Goal: Information Seeking & Learning: Check status

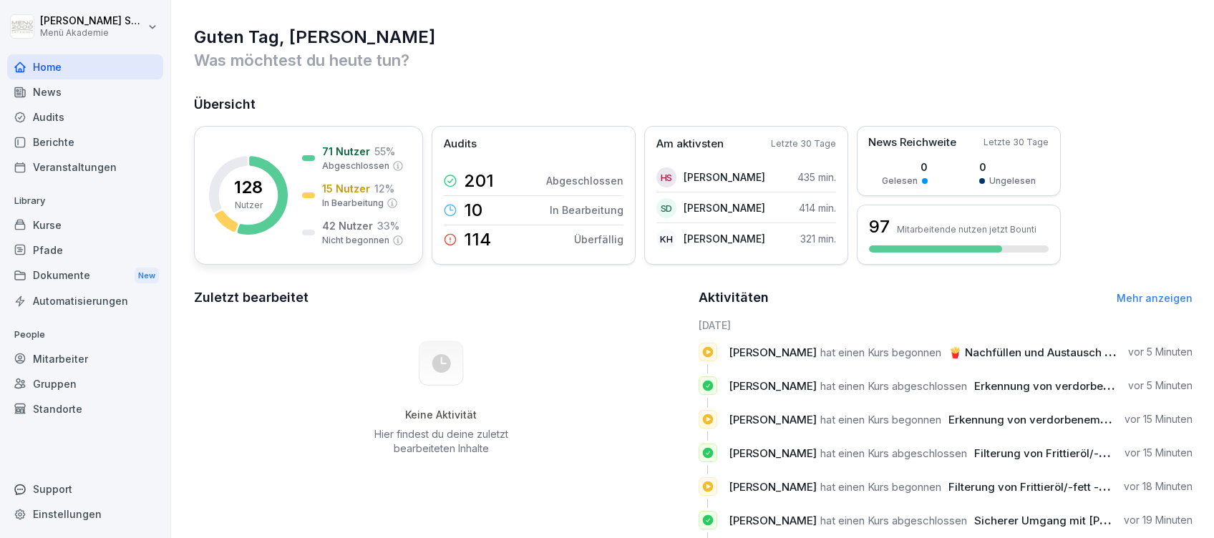
click at [352, 178] on div "71 Nutzer 55 % Abgeschlossen 15 Nutzer 12 % In Bearbeitung 42 Nutzer 33 % Nicht…" at bounding box center [353, 195] width 102 height 103
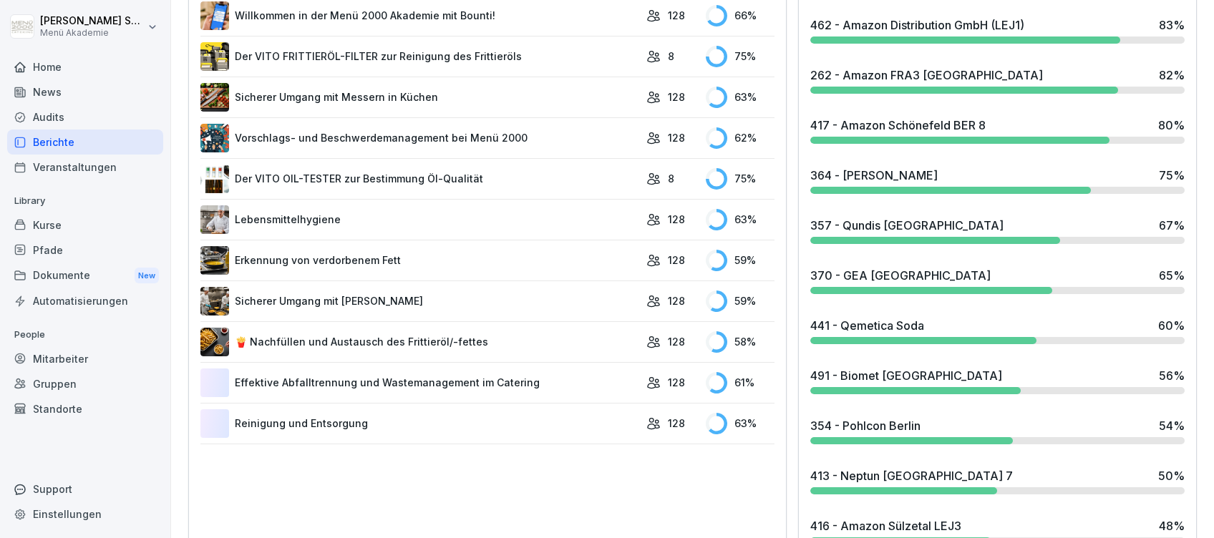
scroll to position [763, 0]
click at [872, 275] on div "370 - GEA [GEOGRAPHIC_DATA]" at bounding box center [900, 274] width 180 height 17
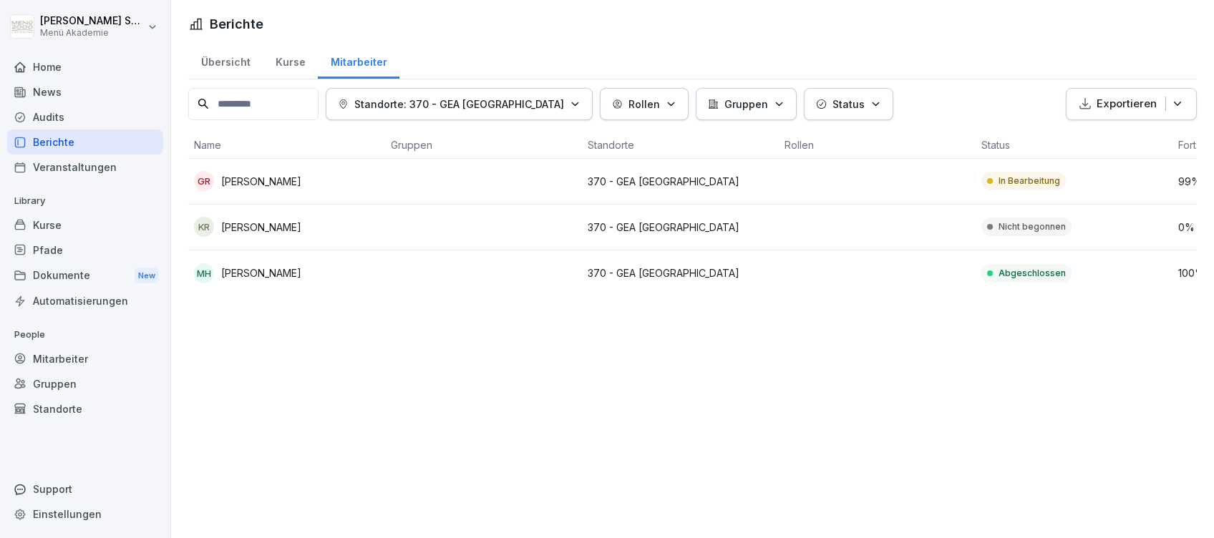
click at [56, 67] on div "Home" at bounding box center [85, 66] width 156 height 25
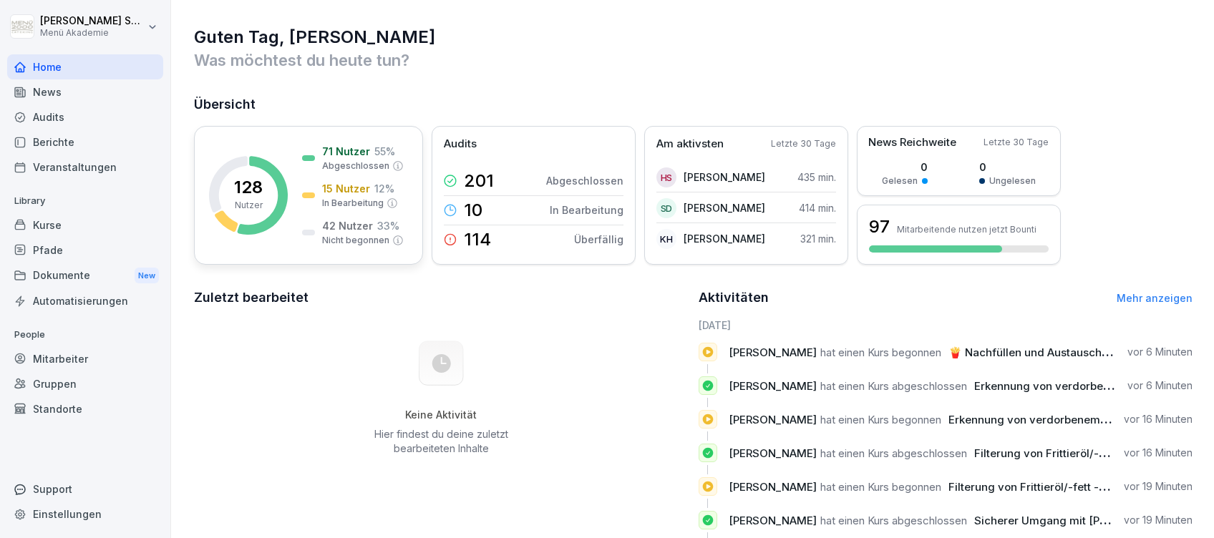
click at [367, 183] on div "15 Nutzer 12 %" at bounding box center [358, 188] width 72 height 15
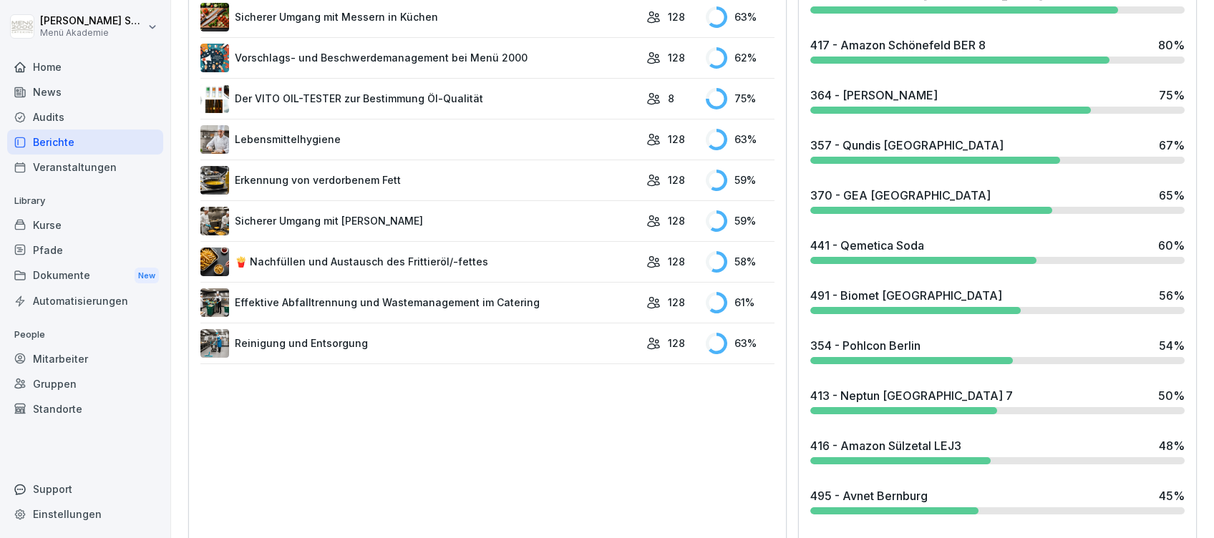
scroll to position [859, 0]
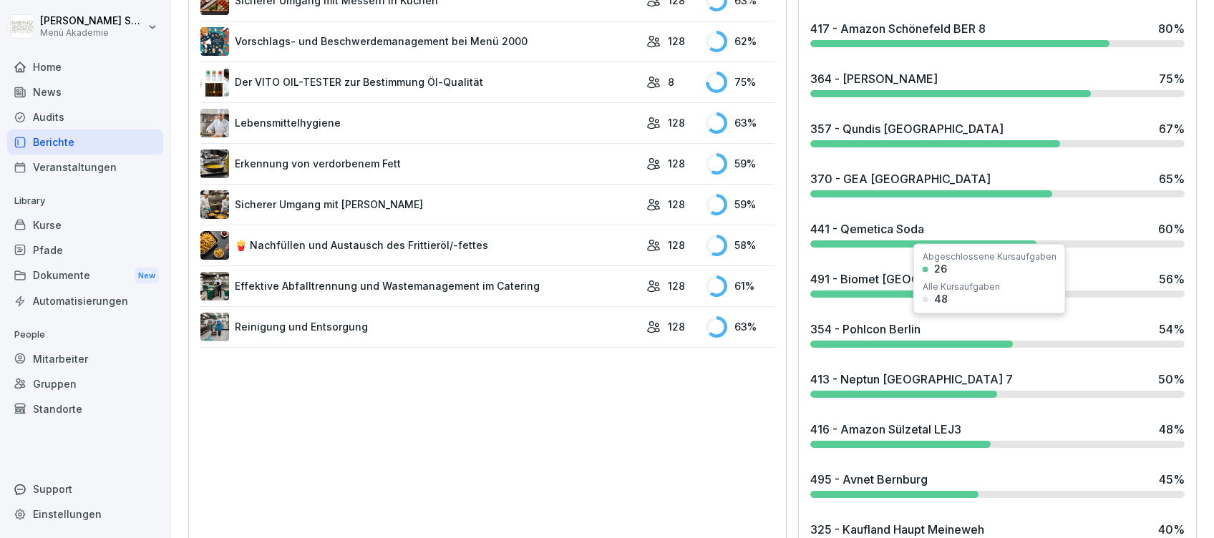
click at [913, 327] on div "354 - Pohlcon [GEOGRAPHIC_DATA] 54 %" at bounding box center [997, 329] width 374 height 17
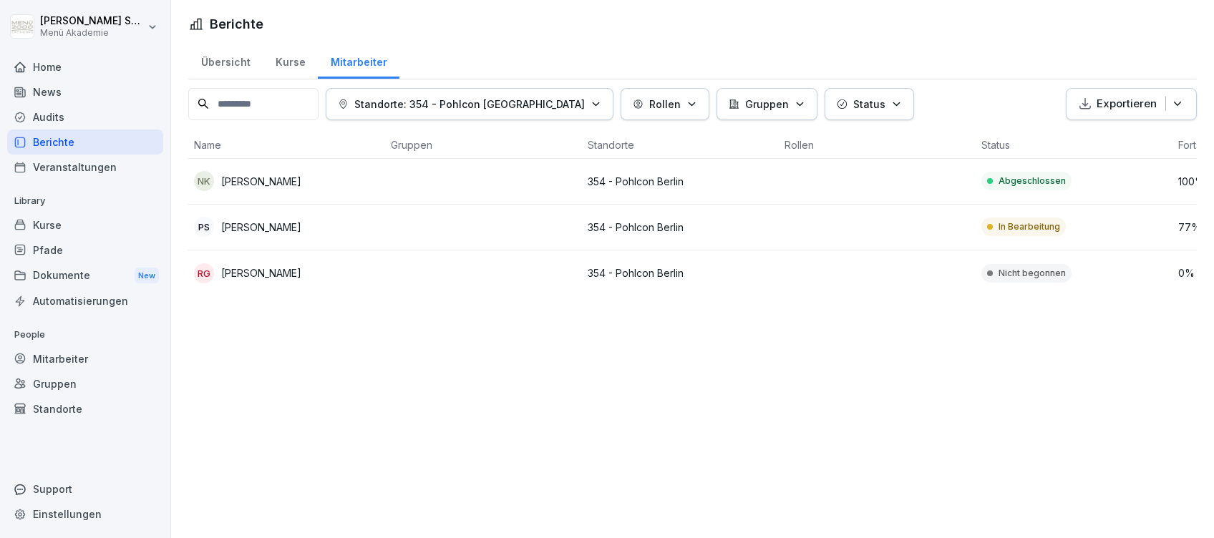
click at [44, 73] on div "Home" at bounding box center [85, 66] width 156 height 25
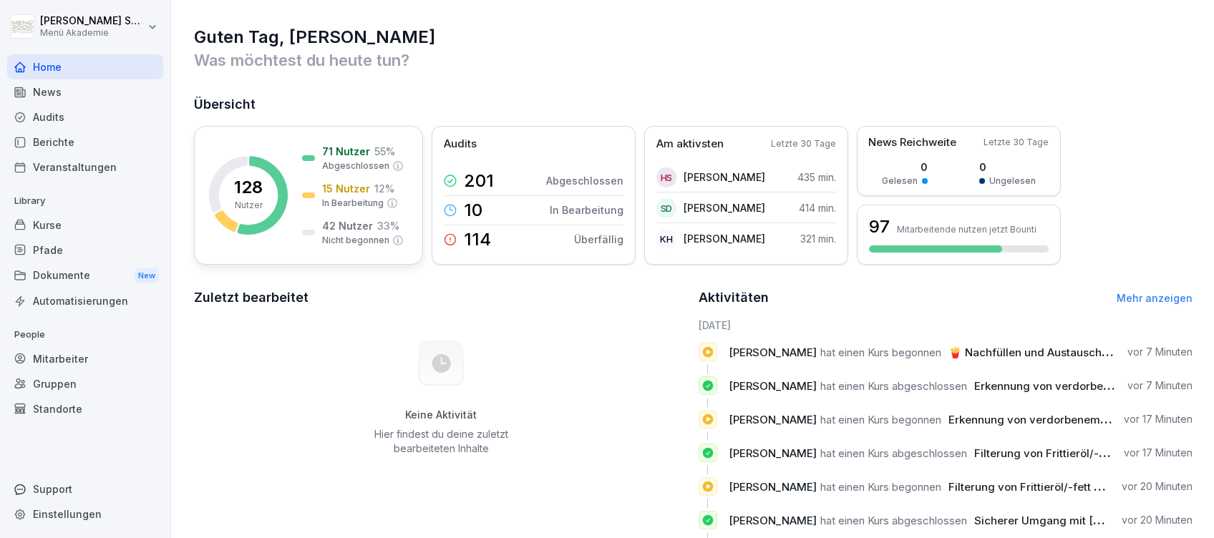
click at [370, 142] on div "128 Nutzer 71 Nutzer 55 % Abgeschlossen 15 Nutzer 12 % In Bearbeitung 42 Nutzer…" at bounding box center [308, 195] width 229 height 139
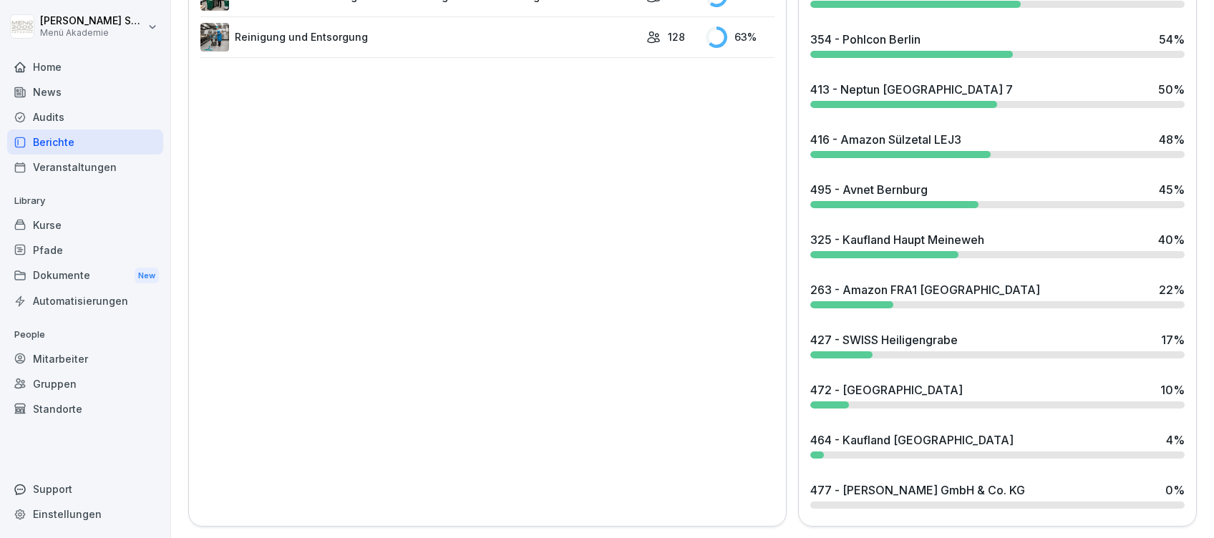
scroll to position [1161, 0]
click at [887, 184] on div "495 - Avnet [GEOGRAPHIC_DATA] 45 %" at bounding box center [997, 194] width 386 height 39
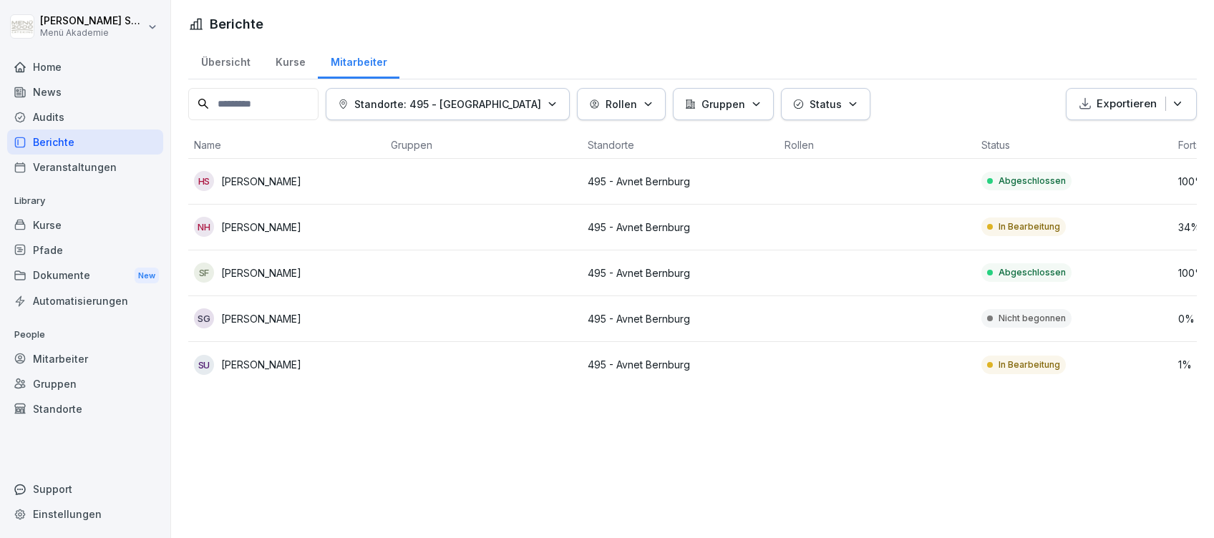
click at [29, 72] on div "Home" at bounding box center [85, 66] width 156 height 25
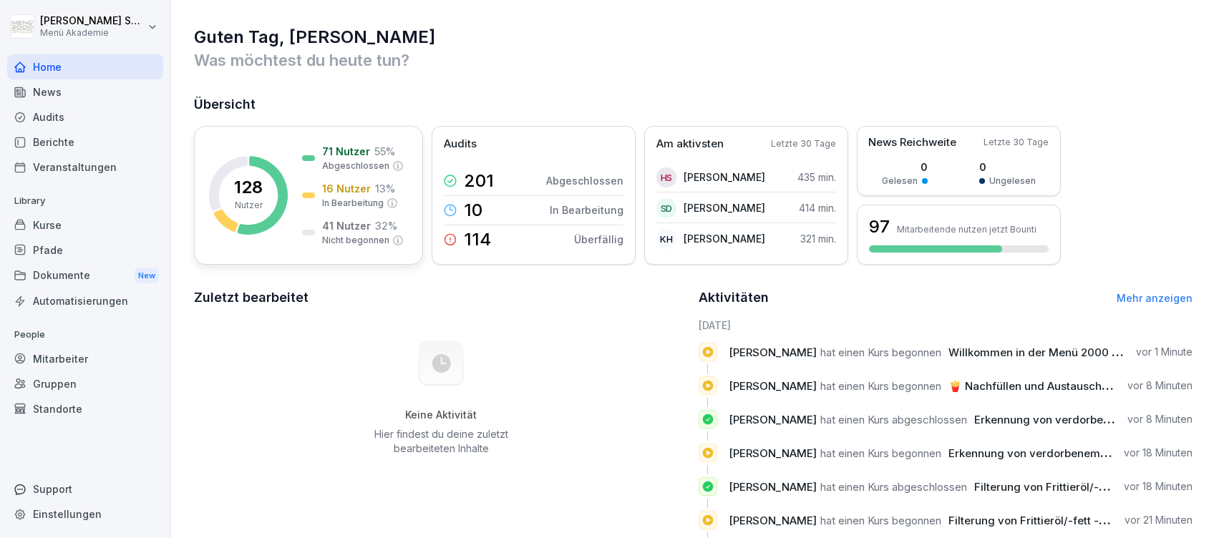
click at [380, 189] on p "13 %" at bounding box center [385, 188] width 20 height 15
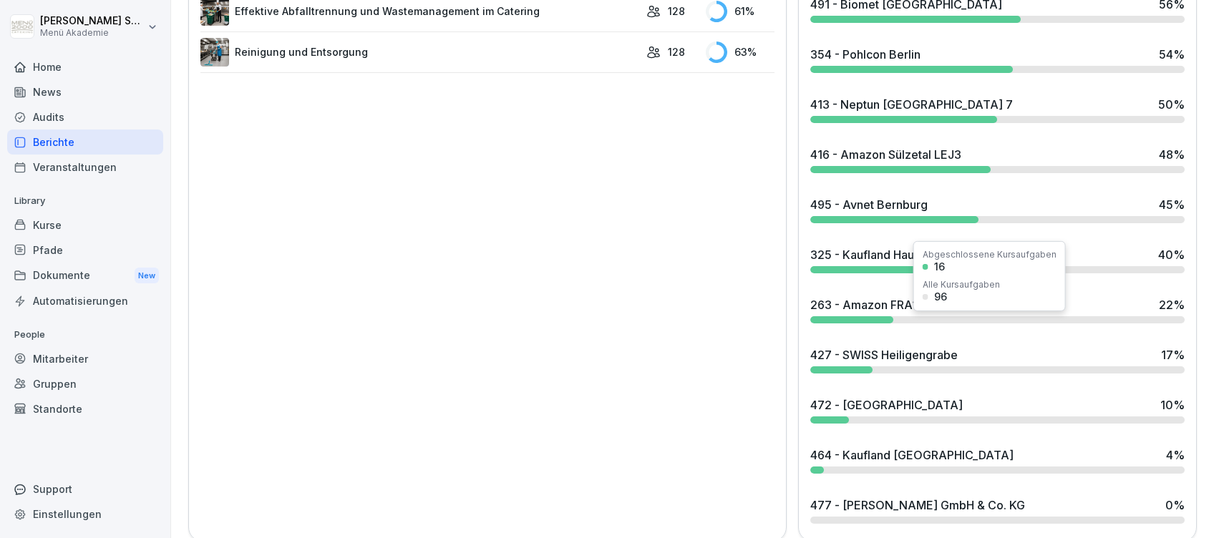
scroll to position [1161, 0]
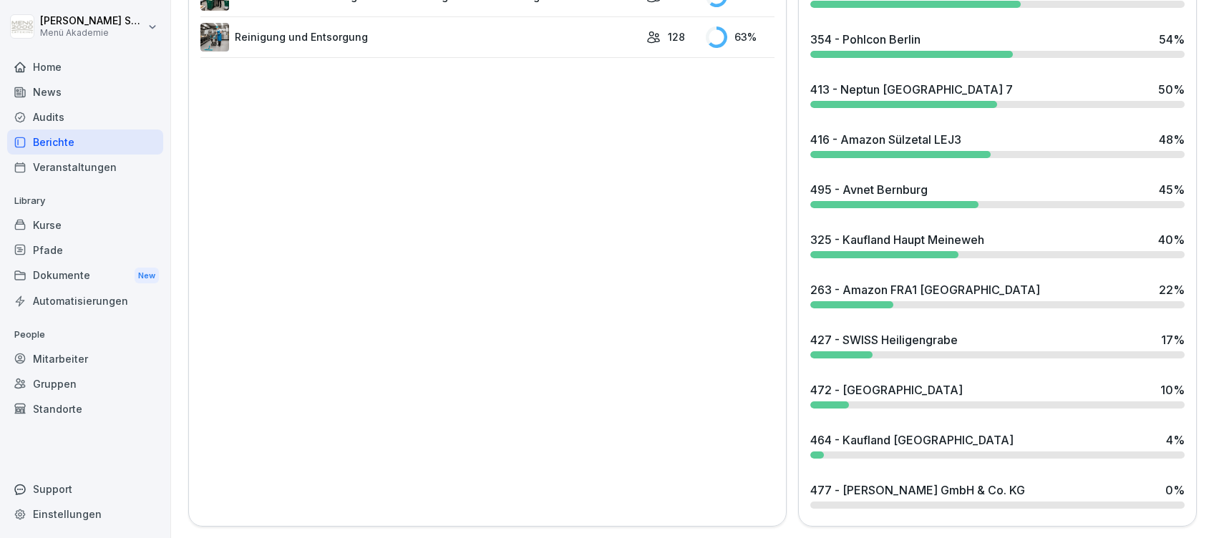
click at [892, 381] on div "472 - [GEOGRAPHIC_DATA]" at bounding box center [886, 389] width 152 height 17
